Goal: Transaction & Acquisition: Subscribe to service/newsletter

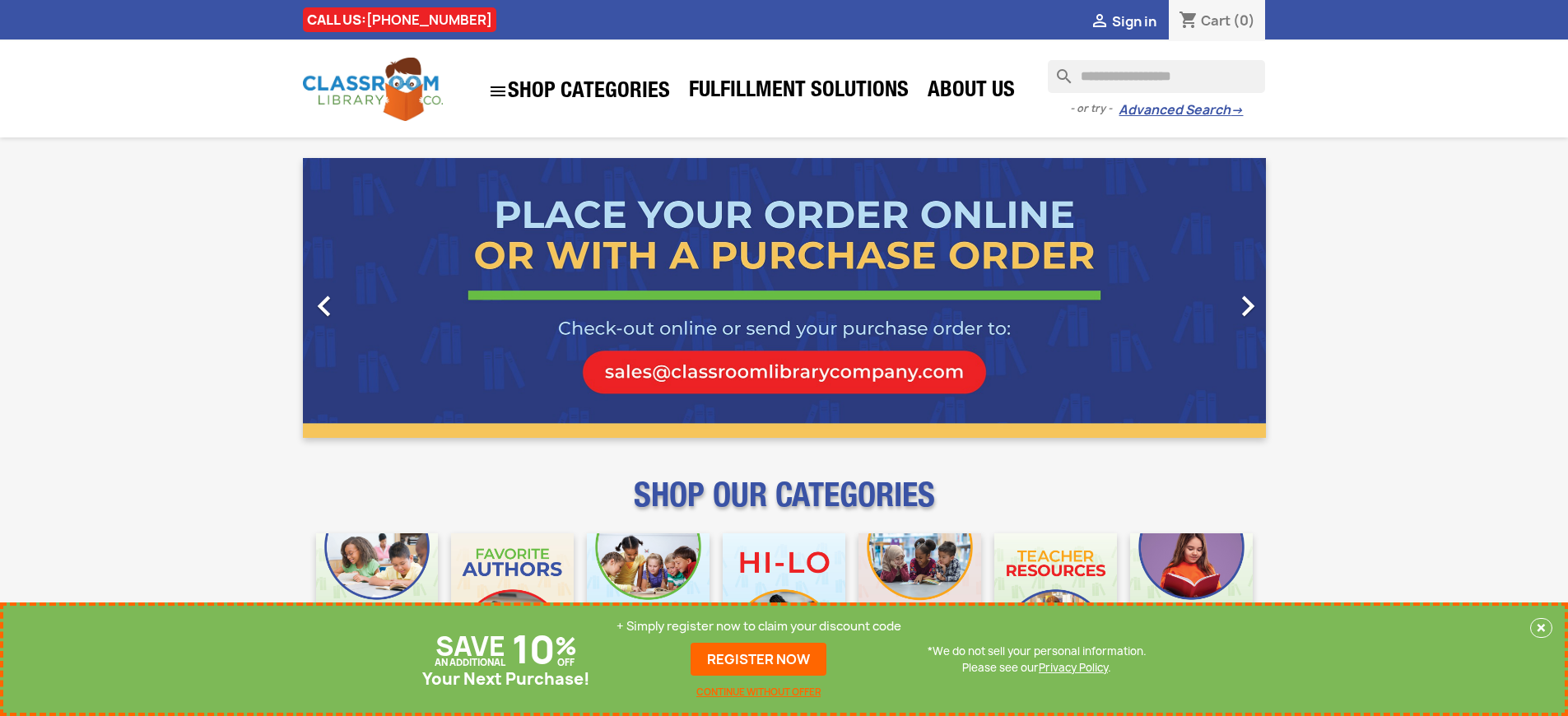
click at [758, 627] on p "+ Simply register now to claim your discount code" at bounding box center [758, 626] width 284 height 16
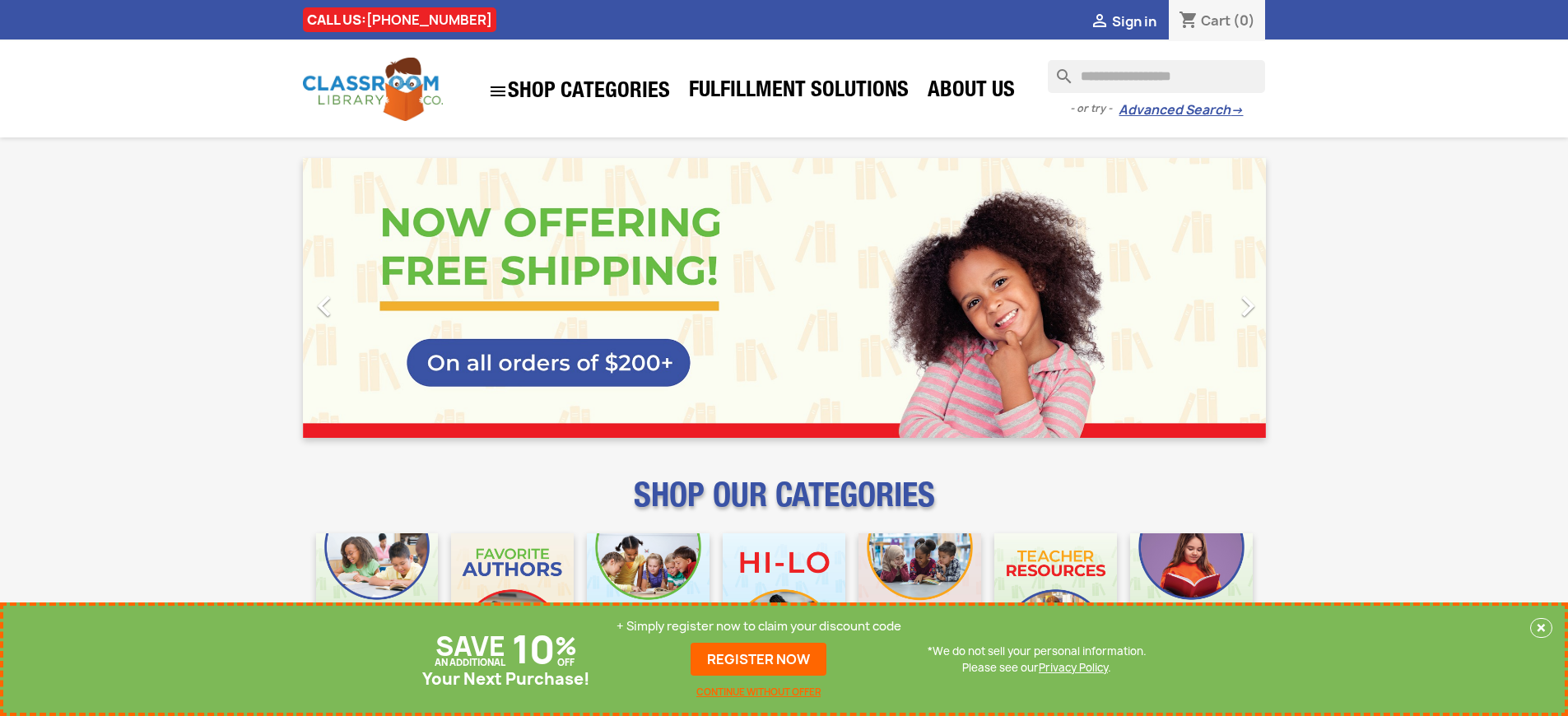
click at [758, 627] on p "+ Simply register now to claim your discount code" at bounding box center [758, 626] width 284 height 16
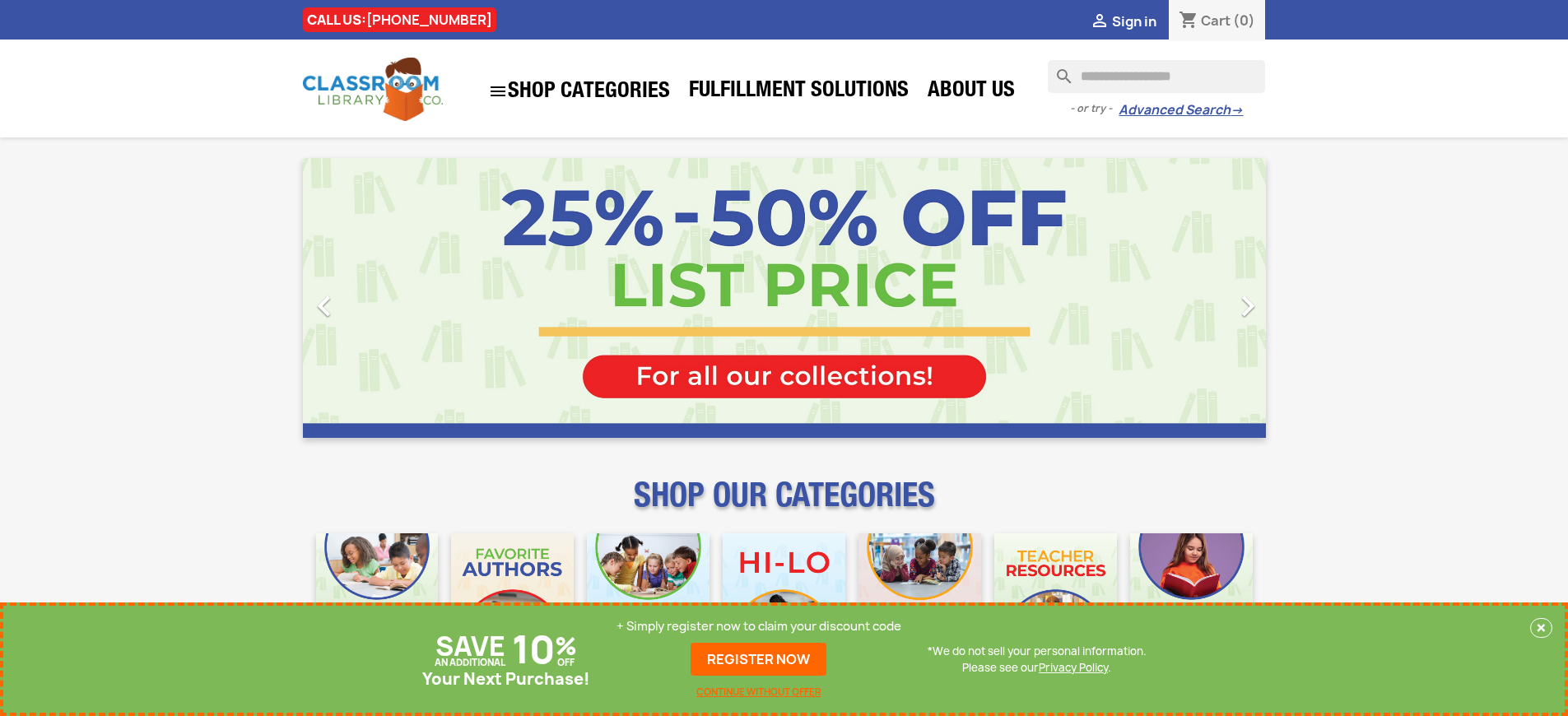
click at [758, 627] on p "+ Simply register now to claim your discount code" at bounding box center [758, 626] width 284 height 16
click at [758, 659] on link "REGISTER NOW" at bounding box center [758, 659] width 136 height 33
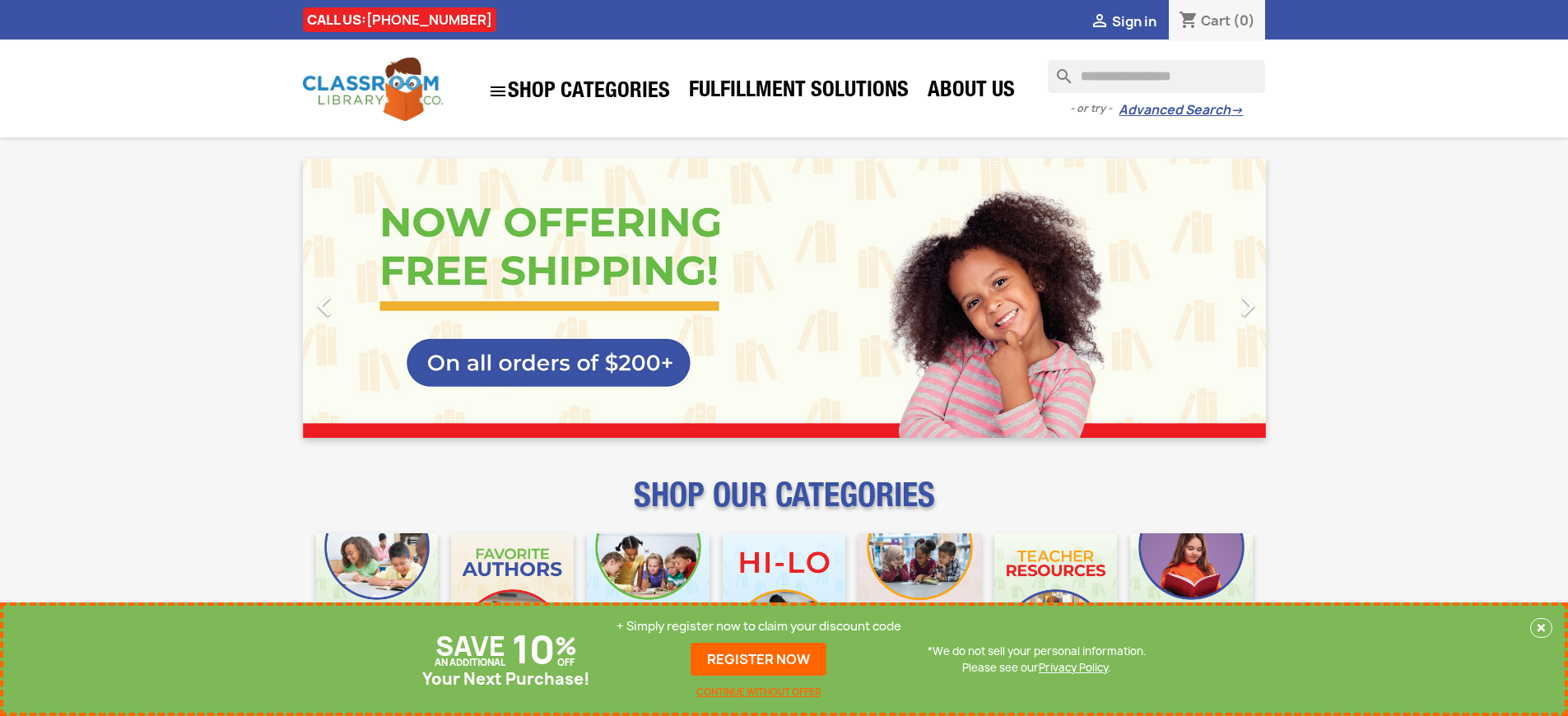
click at [758, 627] on p "+ Simply register now to claim your discount code" at bounding box center [758, 626] width 284 height 16
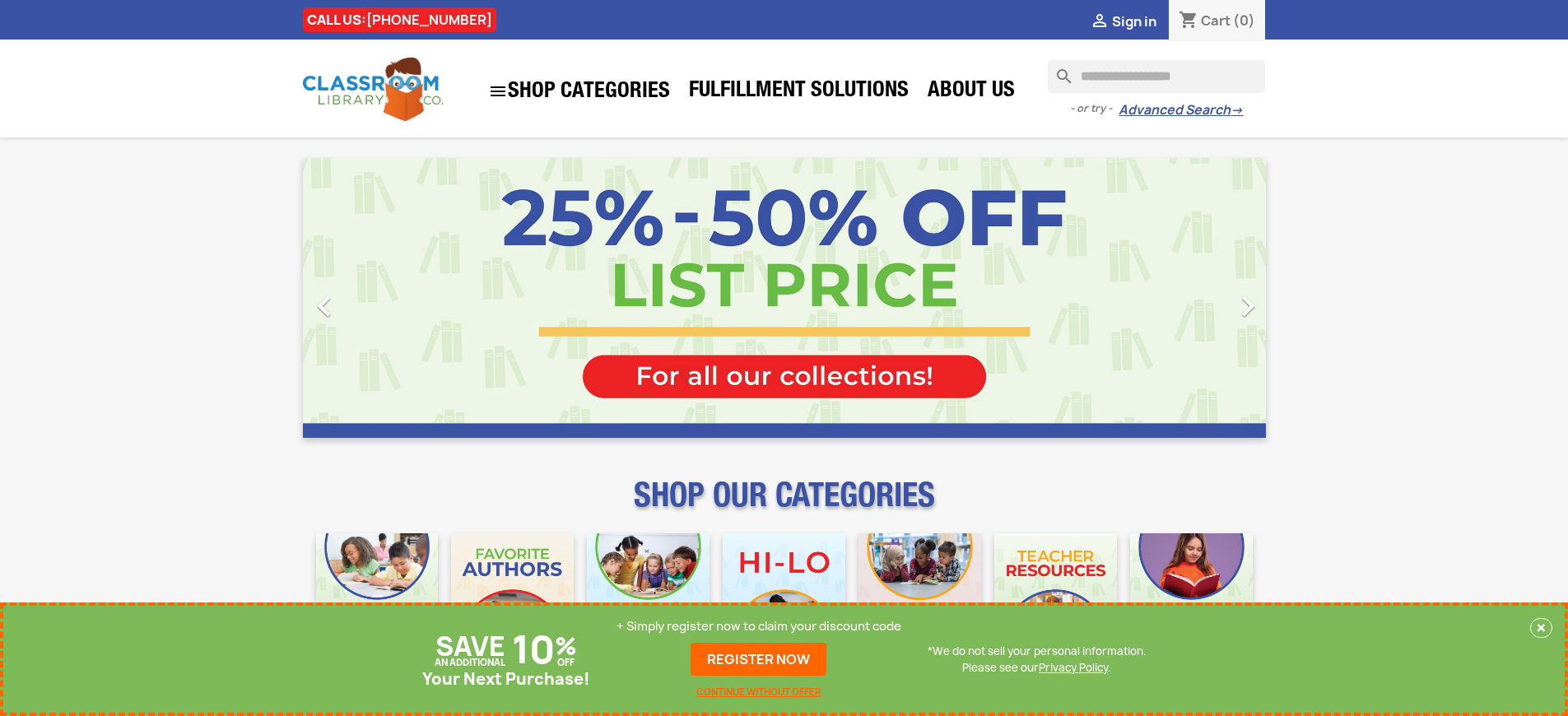
click at [758, 627] on p "+ Simply register now to claim your discount code" at bounding box center [758, 626] width 284 height 16
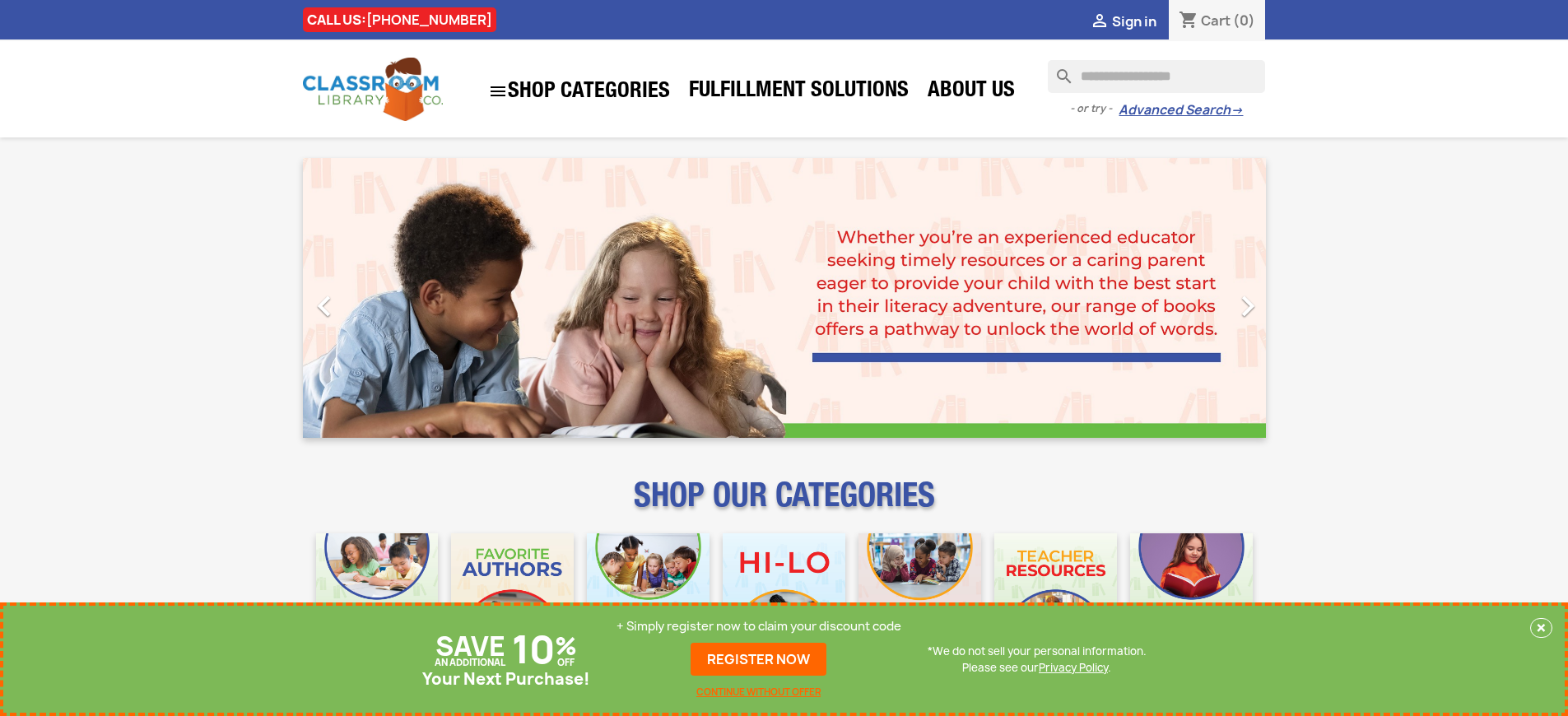
click at [758, 627] on p "+ Simply register now to claim your discount code" at bounding box center [758, 626] width 284 height 16
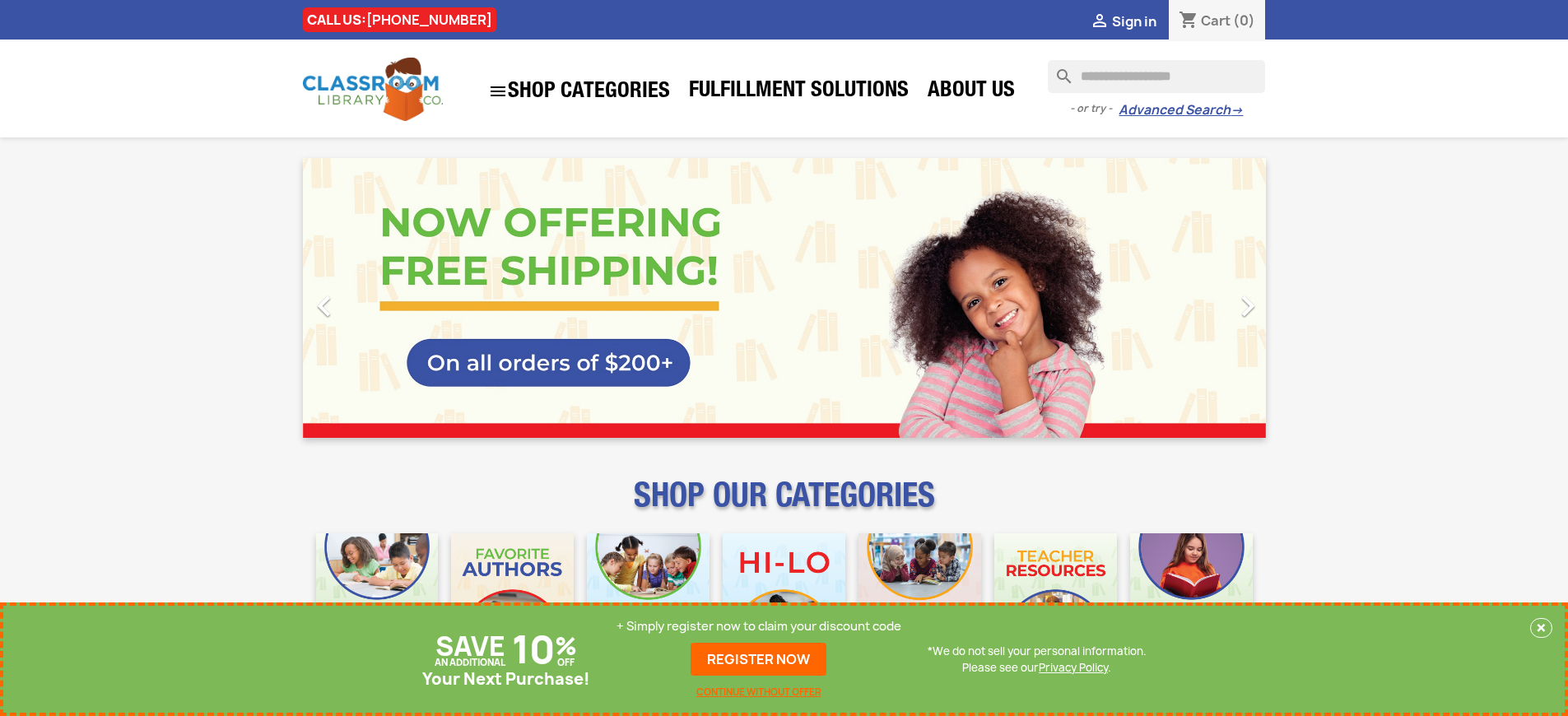
click at [758, 627] on p "+ Simply register now to claim your discount code" at bounding box center [758, 626] width 284 height 16
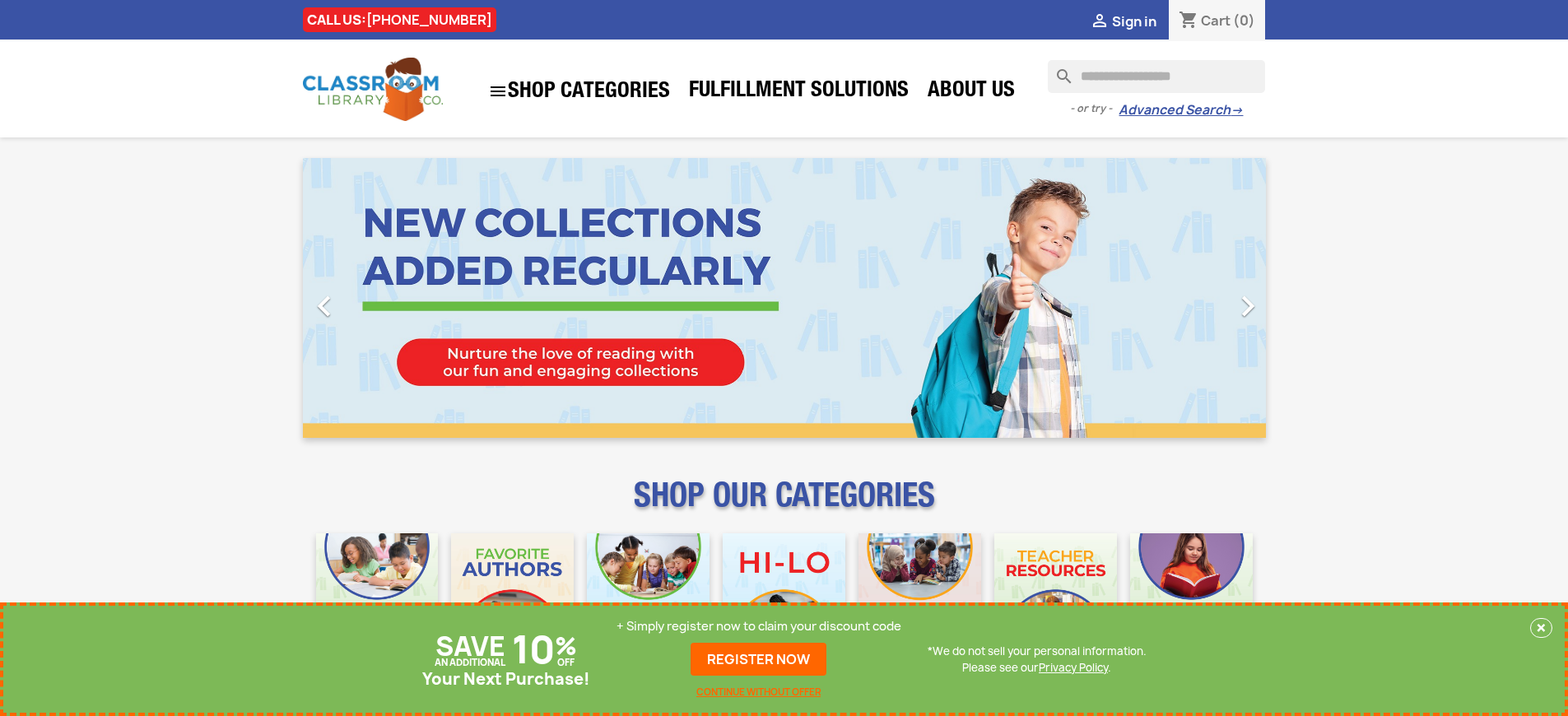
click at [758, 627] on p "+ Simply register now to claim your discount code" at bounding box center [758, 626] width 284 height 16
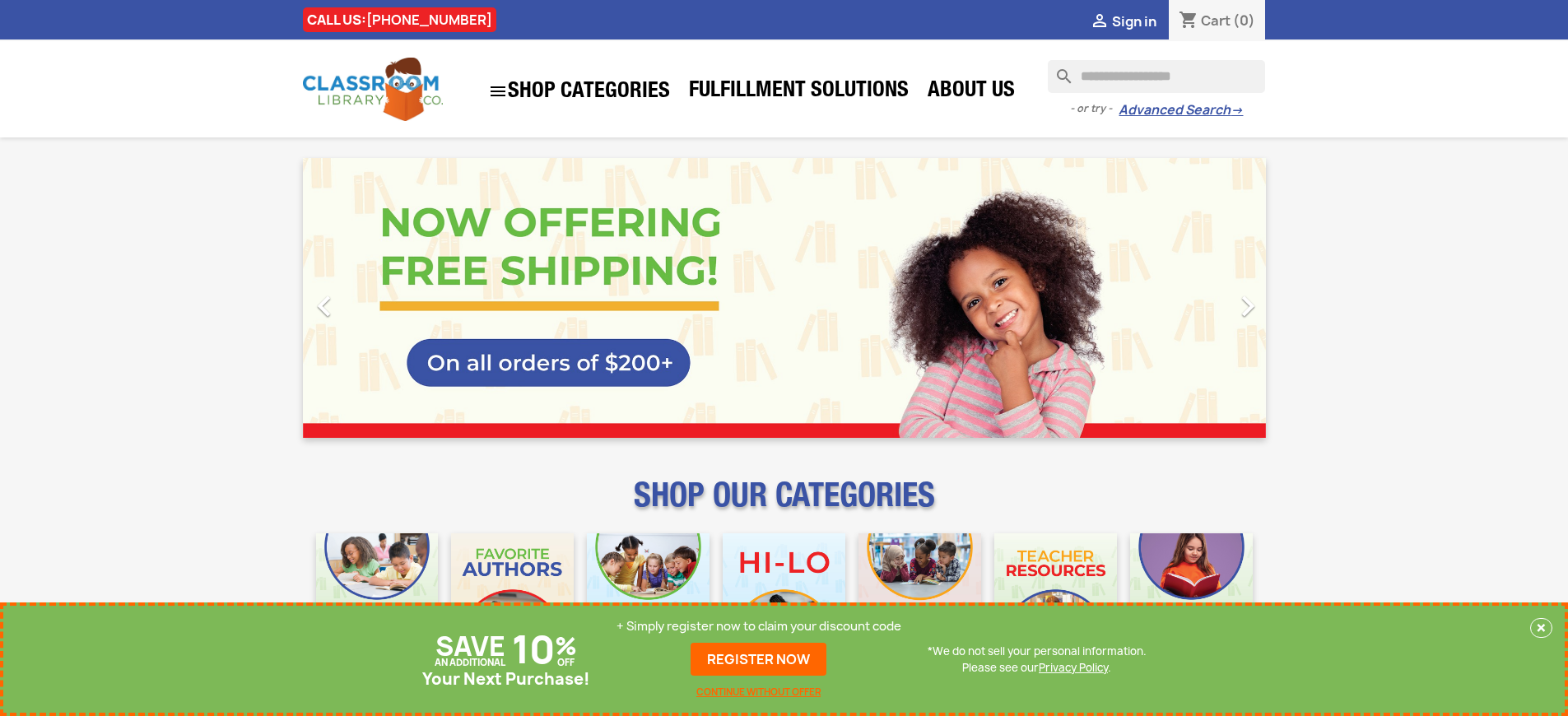
click at [758, 627] on p "+ Simply register now to claim your discount code" at bounding box center [758, 626] width 284 height 16
